Goal: Transaction & Acquisition: Download file/media

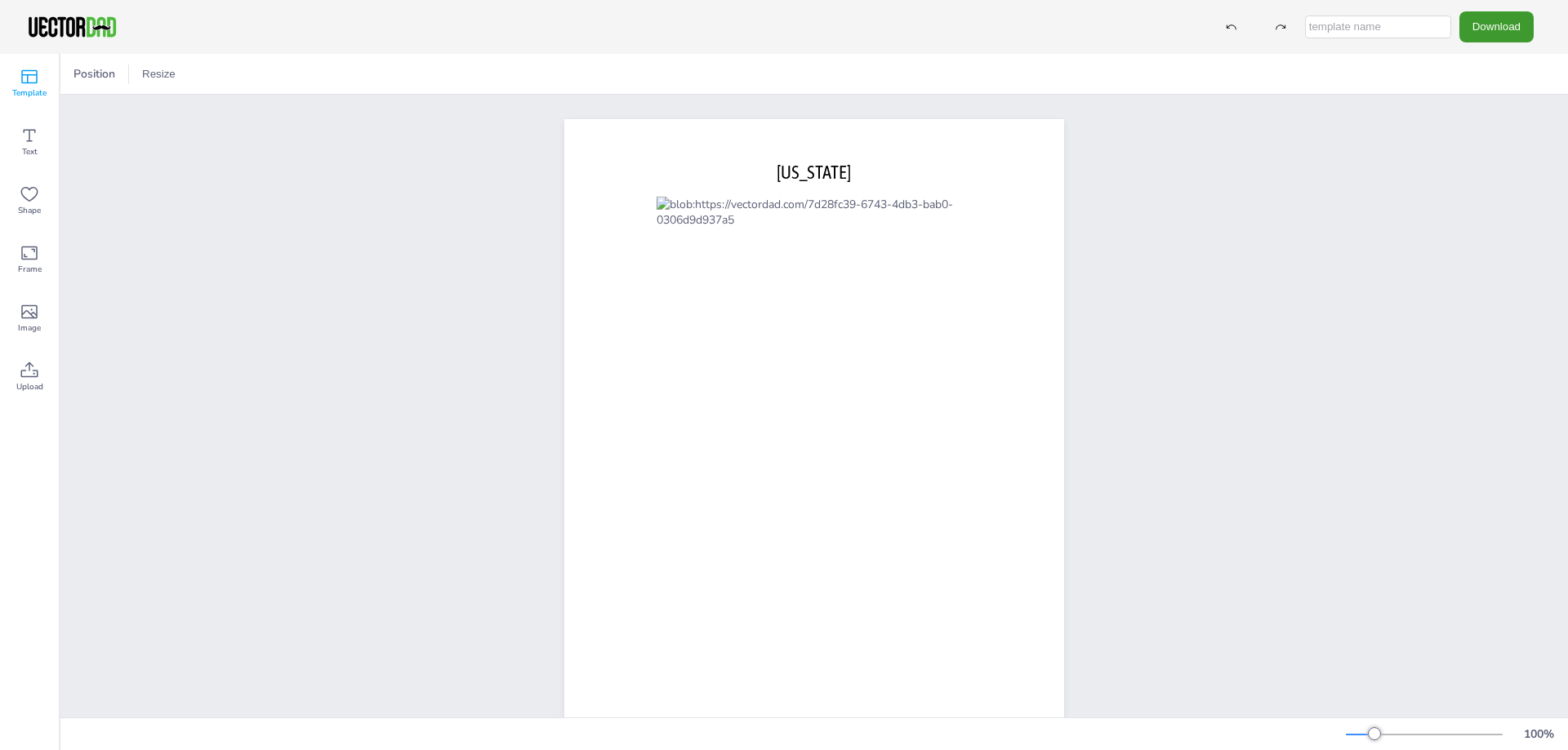
click at [15, 78] on div "Template" at bounding box center [29, 83] width 59 height 58
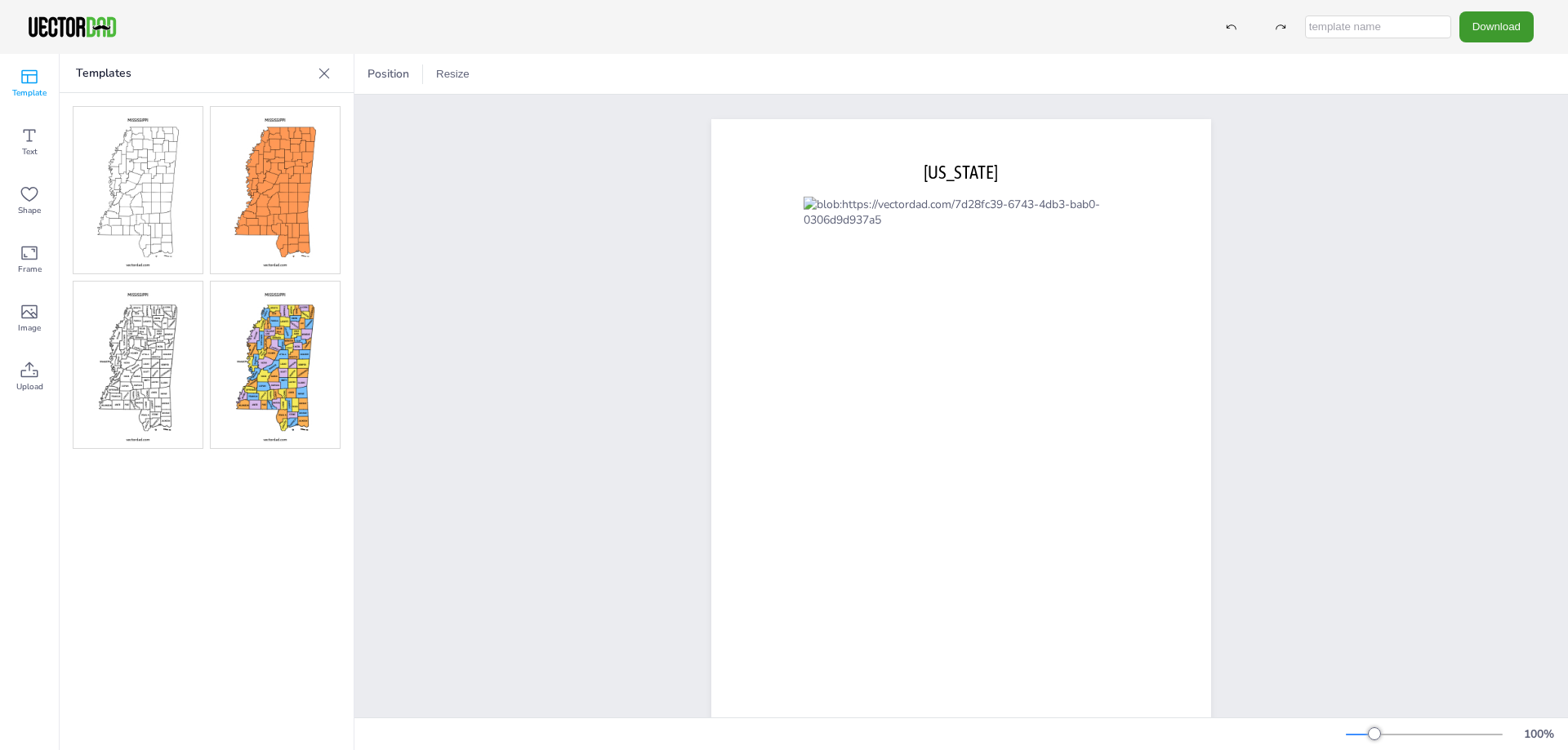
click at [352, 80] on div "Templates" at bounding box center [207, 74] width 294 height 40
click at [322, 72] on icon at bounding box center [324, 73] width 16 height 16
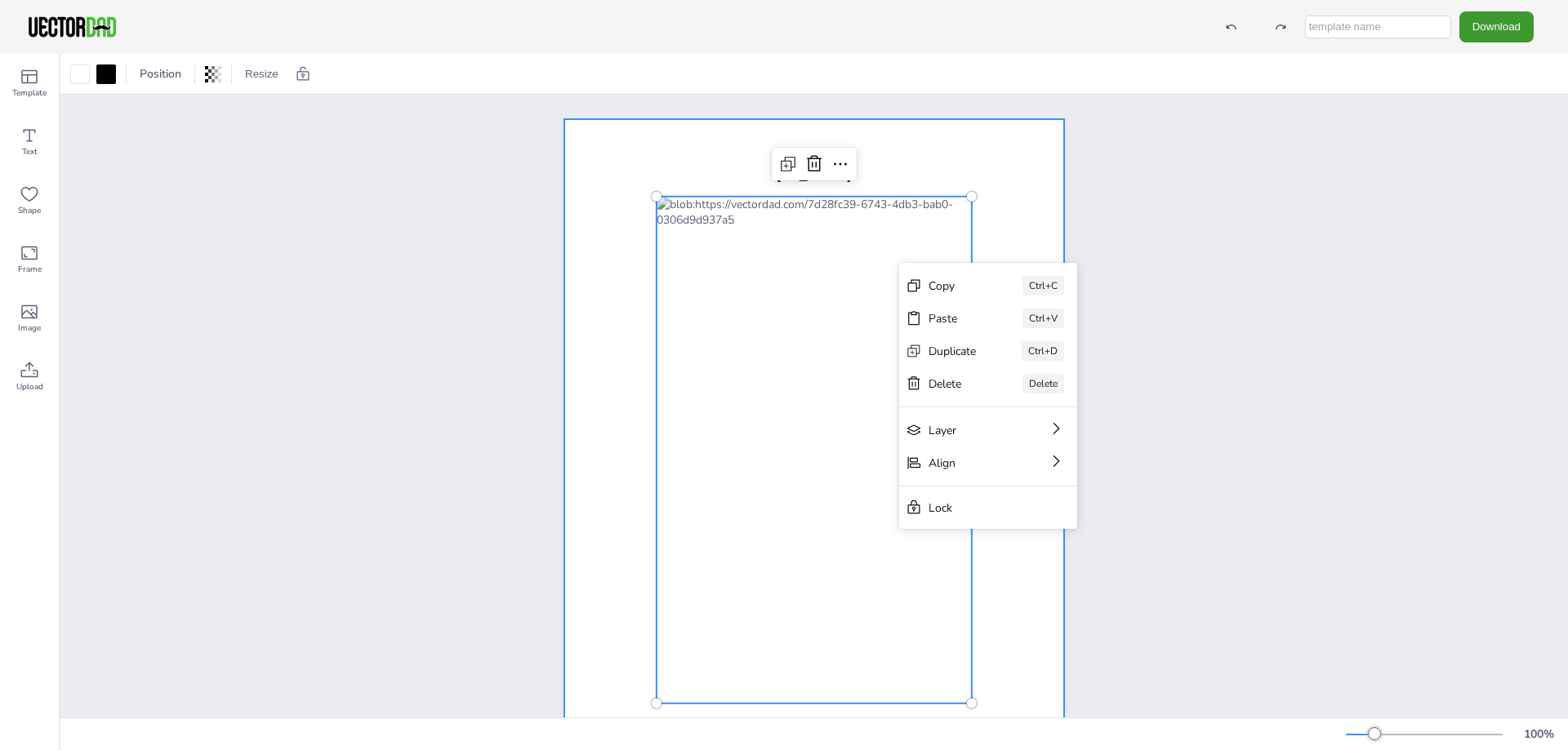
click at [901, 145] on div at bounding box center [814, 442] width 500 height 646
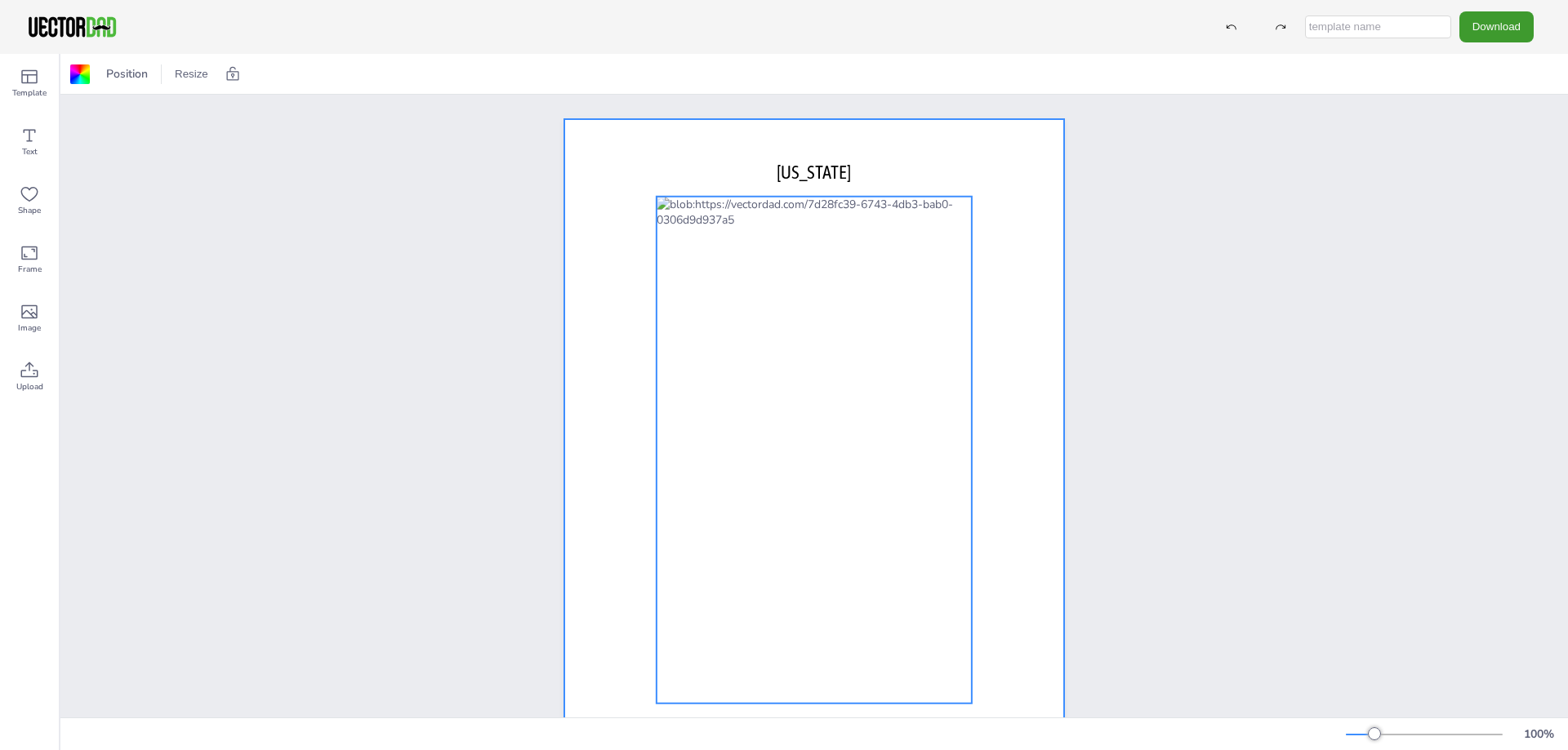
click at [903, 262] on div at bounding box center [814, 450] width 315 height 507
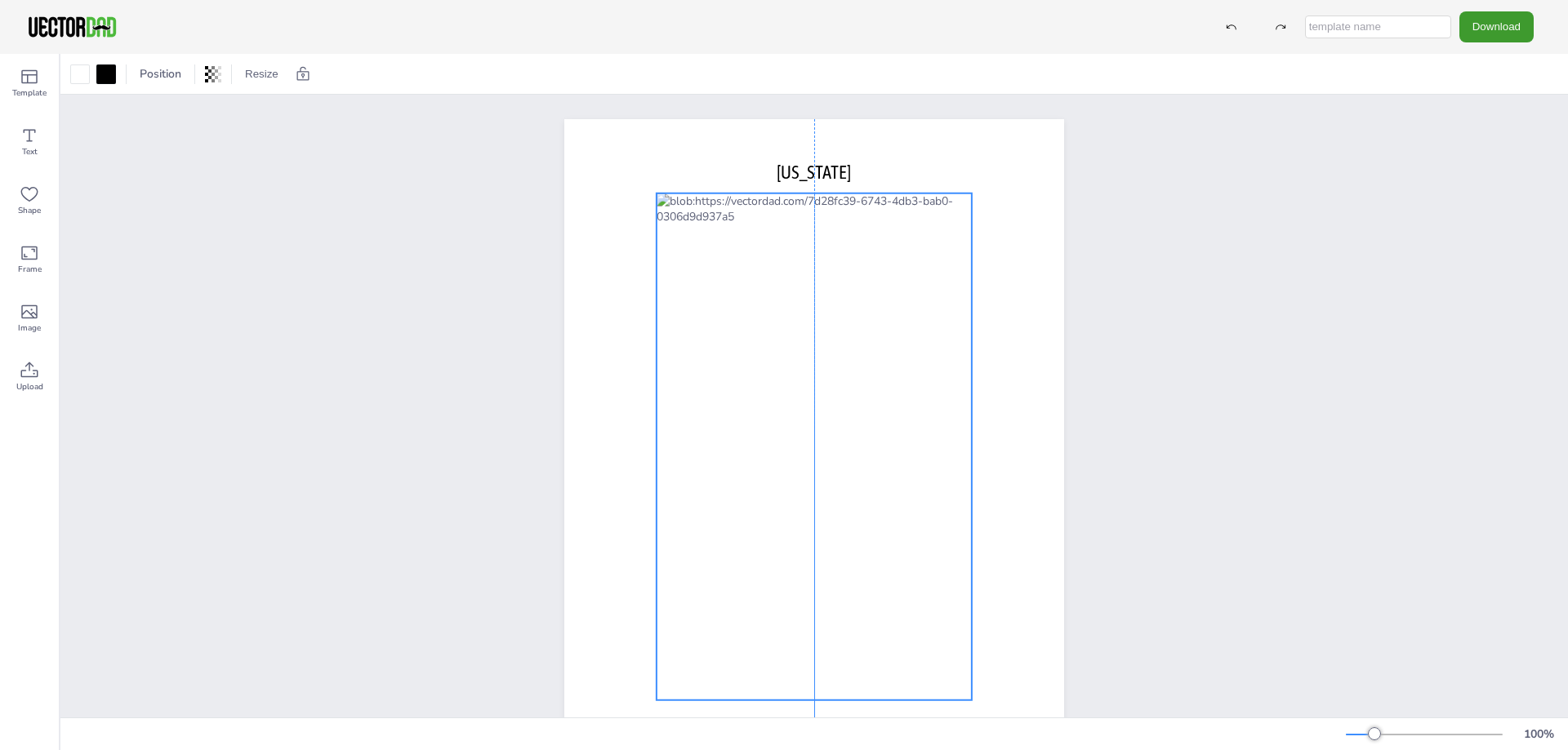
click at [904, 255] on div at bounding box center [814, 446] width 315 height 507
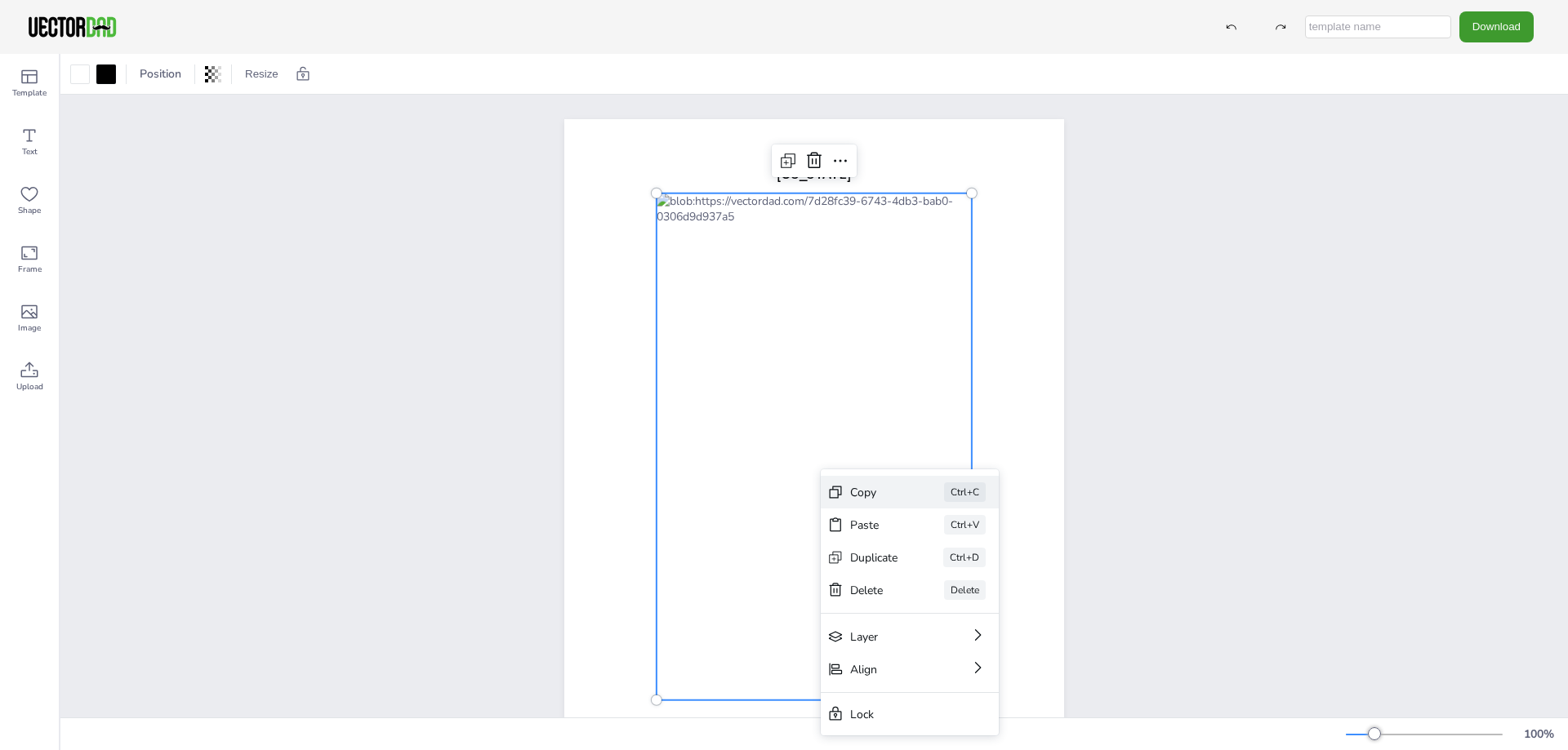
click at [856, 501] on div "Copy Ctrl+C" at bounding box center [910, 492] width 178 height 33
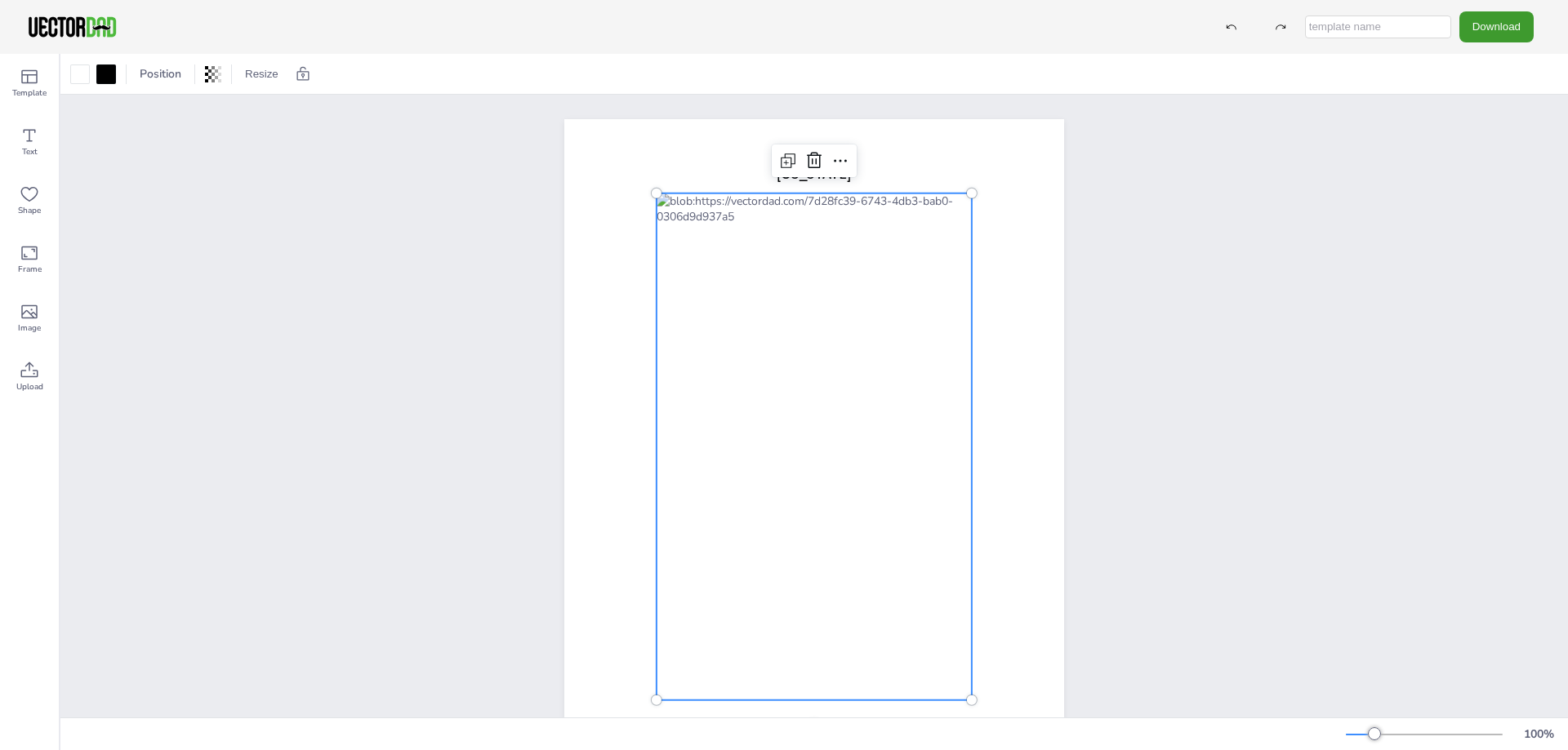
click at [1101, 198] on div "vectordad.com MISSISSIPPI" at bounding box center [814, 442] width 640 height 695
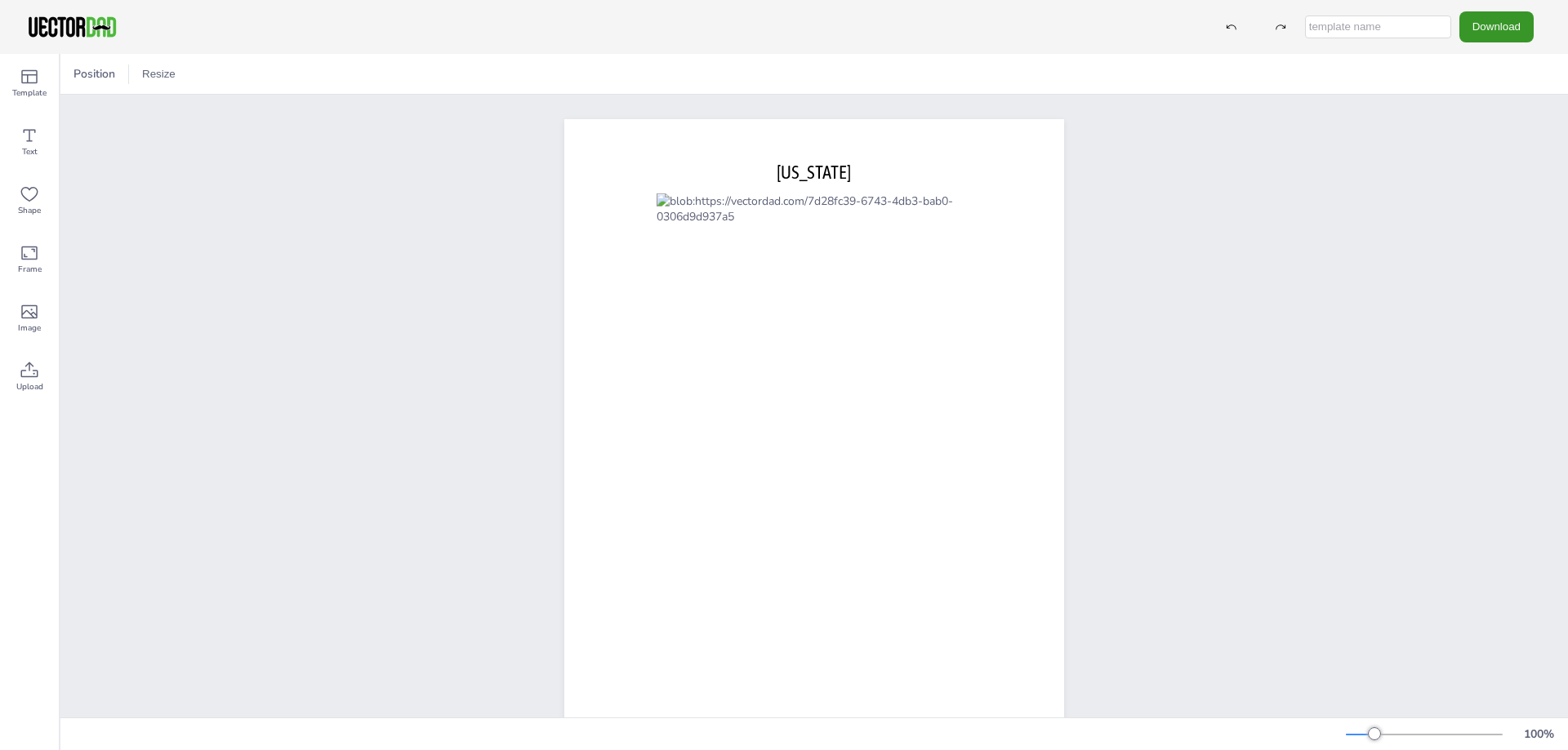
click at [1481, 39] on button "Download" at bounding box center [1497, 26] width 74 height 30
click at [1393, 148] on div "vectordad.com MISSISSIPPI" at bounding box center [814, 442] width 1508 height 695
click at [1487, 40] on button "Download" at bounding box center [1497, 26] width 74 height 30
click at [1464, 133] on li "JPG" at bounding box center [1491, 132] width 134 height 34
